Goal: Task Accomplishment & Management: Manage account settings

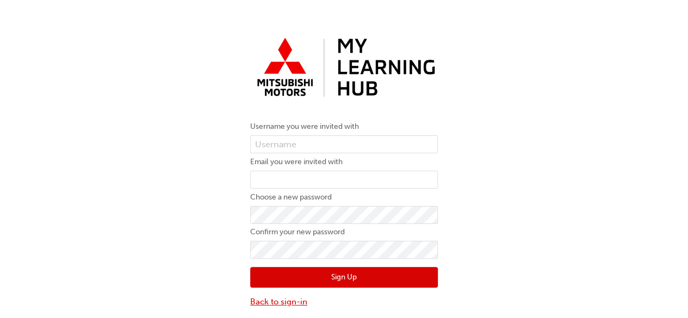
click at [283, 302] on link "Back to sign-in" at bounding box center [344, 302] width 188 height 13
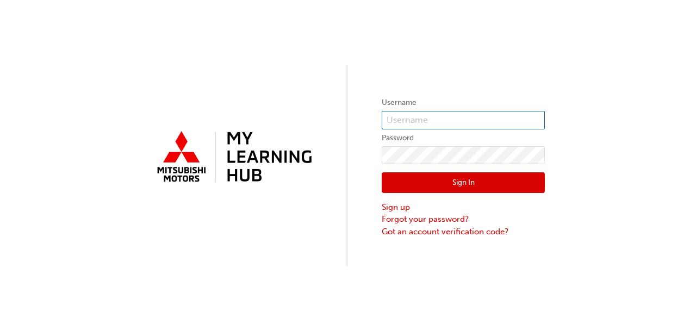
type input "0005954957"
click at [422, 185] on button "Sign In" at bounding box center [463, 182] width 163 height 21
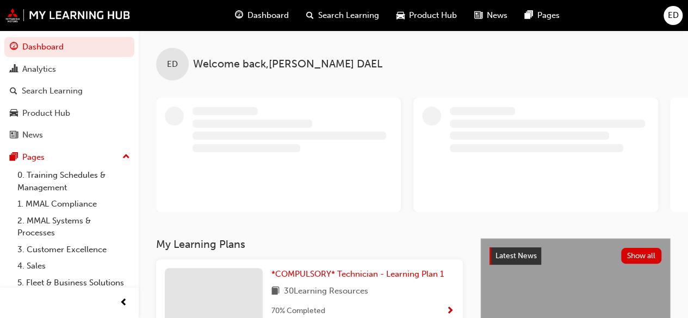
click at [270, 16] on span "Dashboard" at bounding box center [267, 15] width 41 height 13
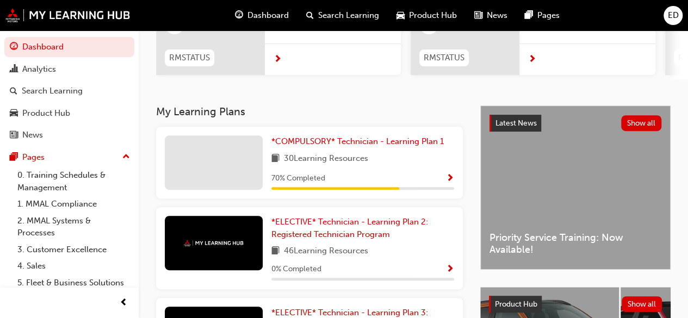
scroll to position [158, 0]
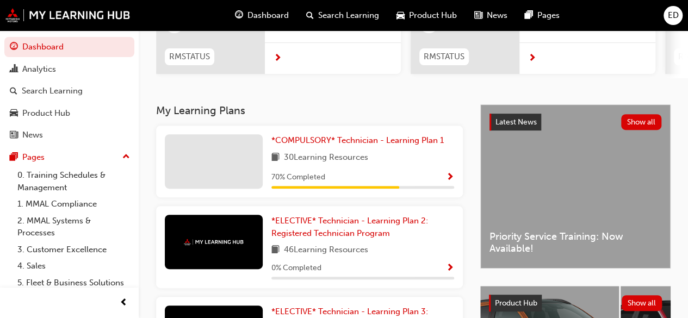
click at [446, 177] on span "Show Progress" at bounding box center [450, 178] width 8 height 10
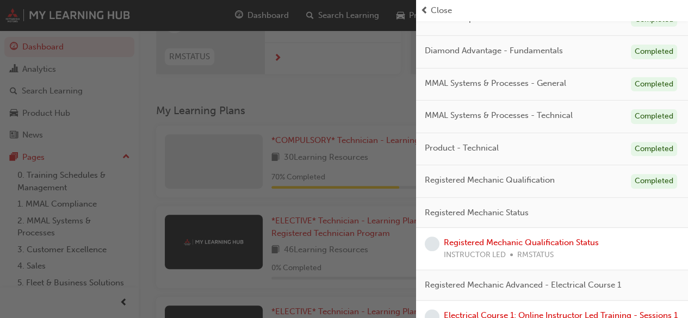
scroll to position [0, 0]
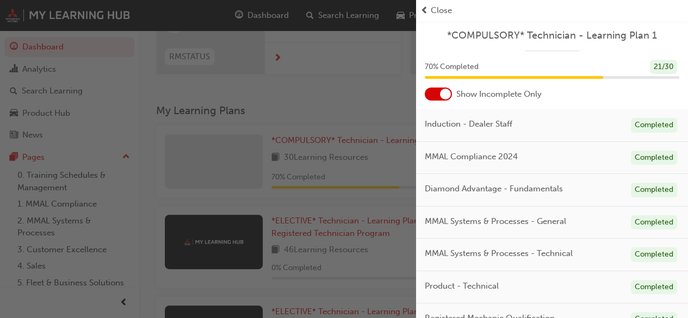
click at [381, 205] on div "button" at bounding box center [208, 159] width 416 height 318
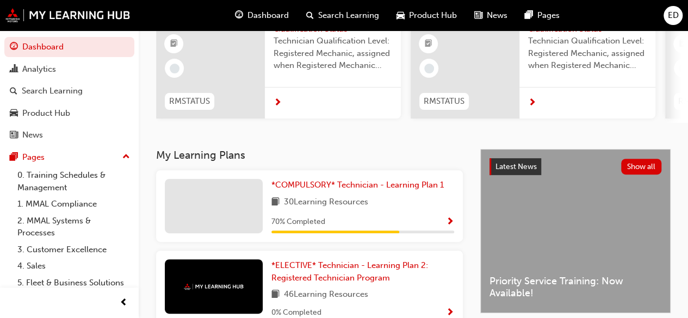
scroll to position [97, 0]
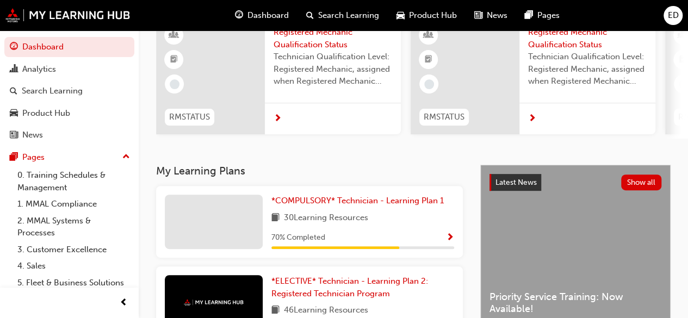
click at [672, 19] on span "ED" at bounding box center [673, 15] width 11 height 13
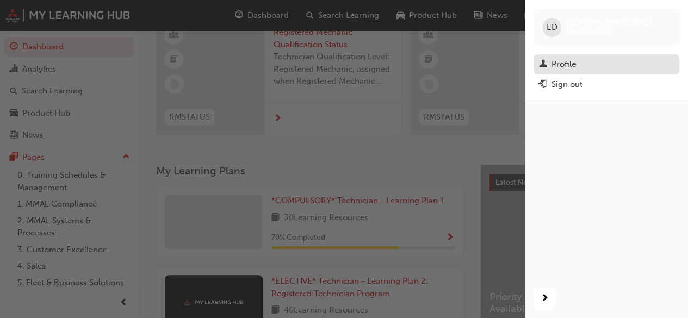
click at [565, 59] on div "Profile" at bounding box center [564, 64] width 24 height 13
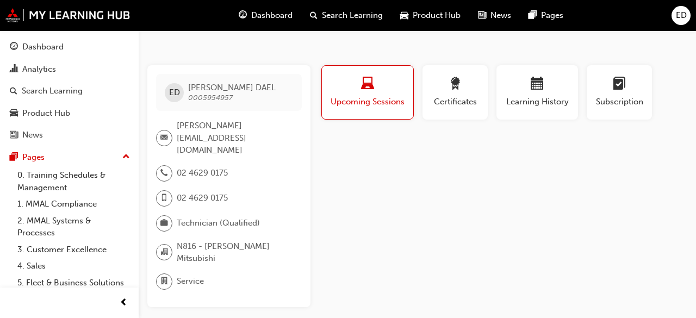
click at [391, 89] on div "button" at bounding box center [367, 85] width 75 height 17
click at [532, 102] on span "Learning History" at bounding box center [537, 102] width 65 height 13
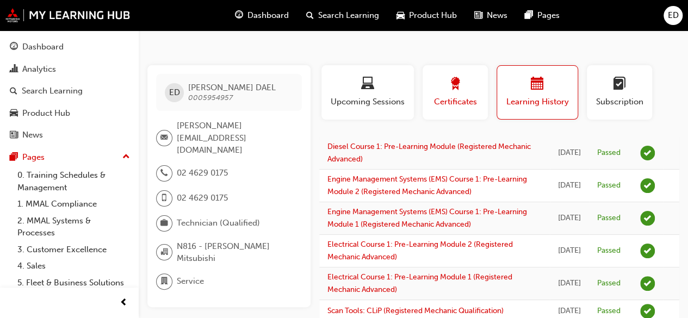
click at [464, 80] on div "button" at bounding box center [455, 85] width 49 height 17
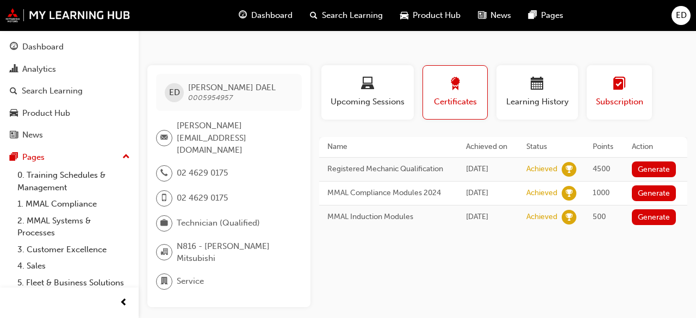
click at [629, 104] on span "Subscription" at bounding box center [619, 102] width 49 height 13
